Goal: Navigation & Orientation: Find specific page/section

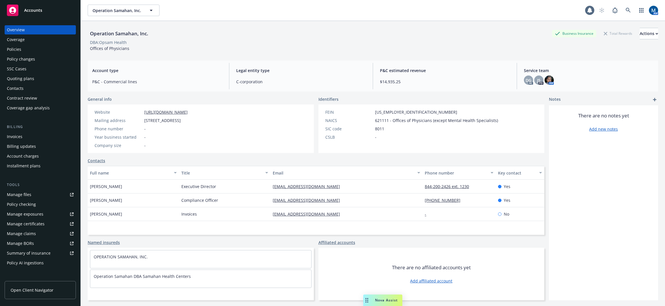
click at [34, 9] on span "Accounts" at bounding box center [33, 10] width 18 height 5
